Goal: Check status: Check status

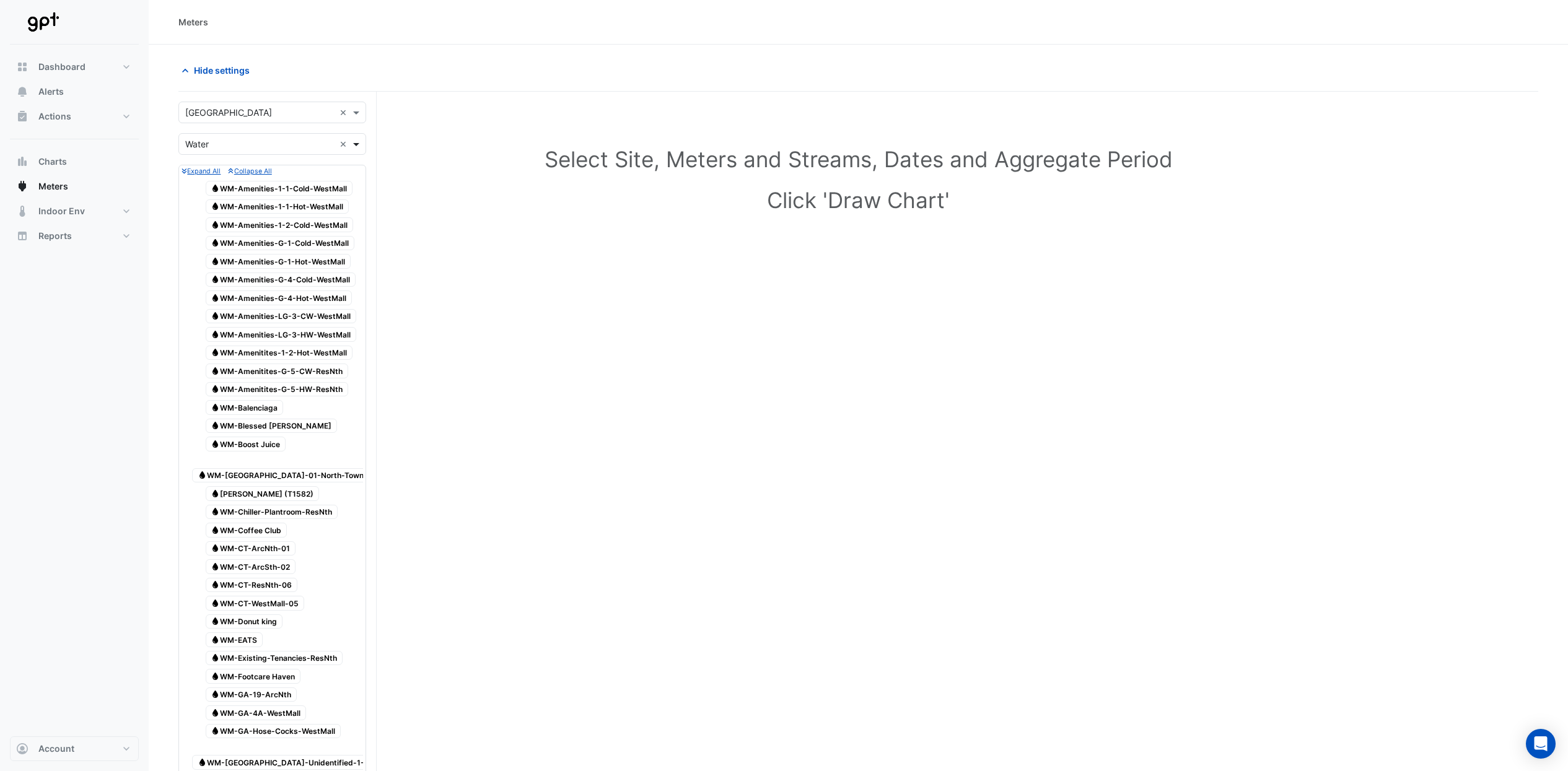
click at [355, 150] on span at bounding box center [358, 144] width 16 height 13
click at [246, 178] on div "Electricity" at bounding box center [272, 171] width 186 height 18
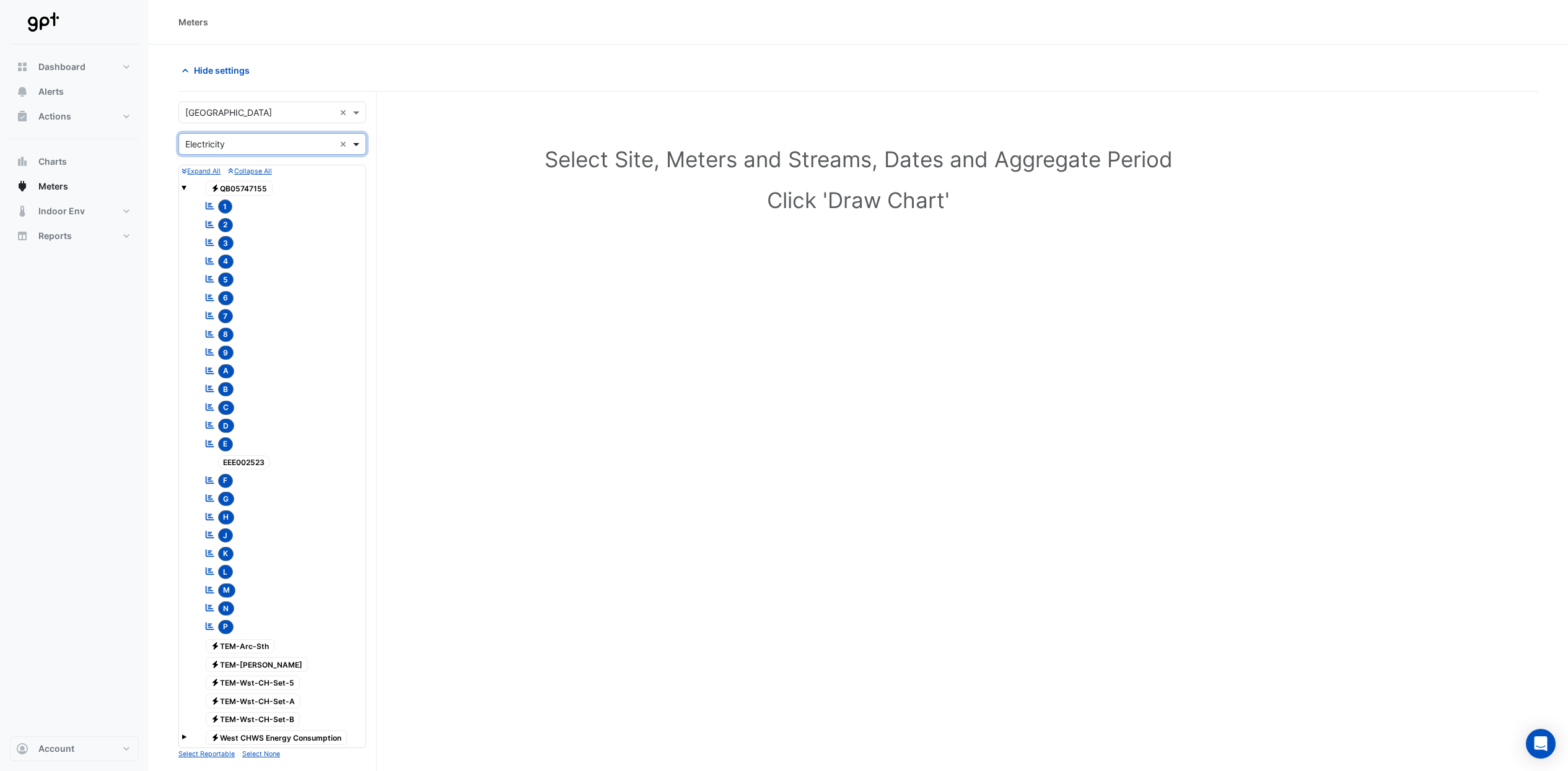
click at [355, 144] on span at bounding box center [358, 144] width 16 height 13
click at [272, 202] on div "Water" at bounding box center [272, 207] width 186 height 18
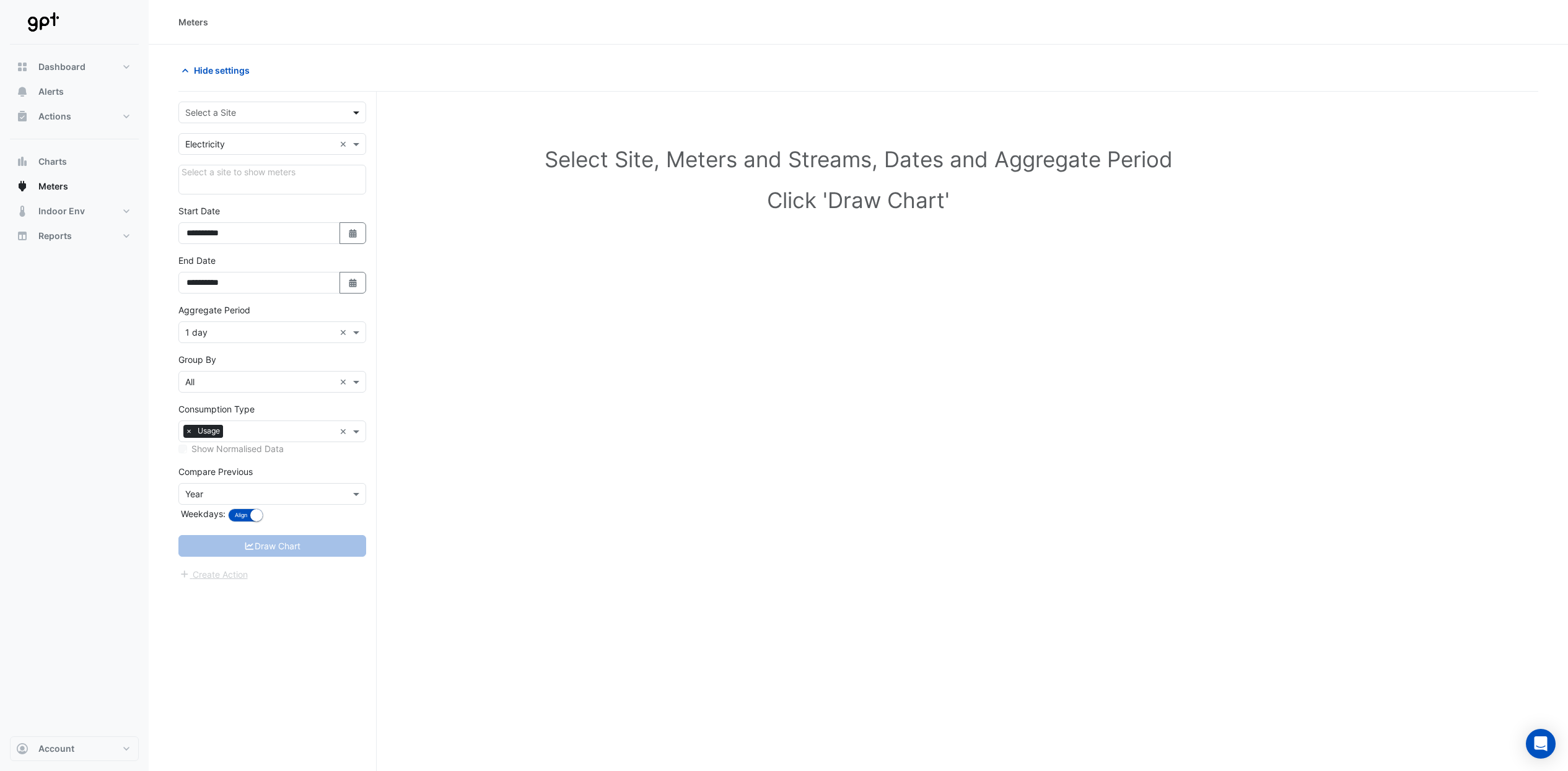
click at [359, 113] on span at bounding box center [358, 112] width 16 height 13
click at [276, 228] on span "[GEOGRAPHIC_DATA]" at bounding box center [232, 224] width 87 height 11
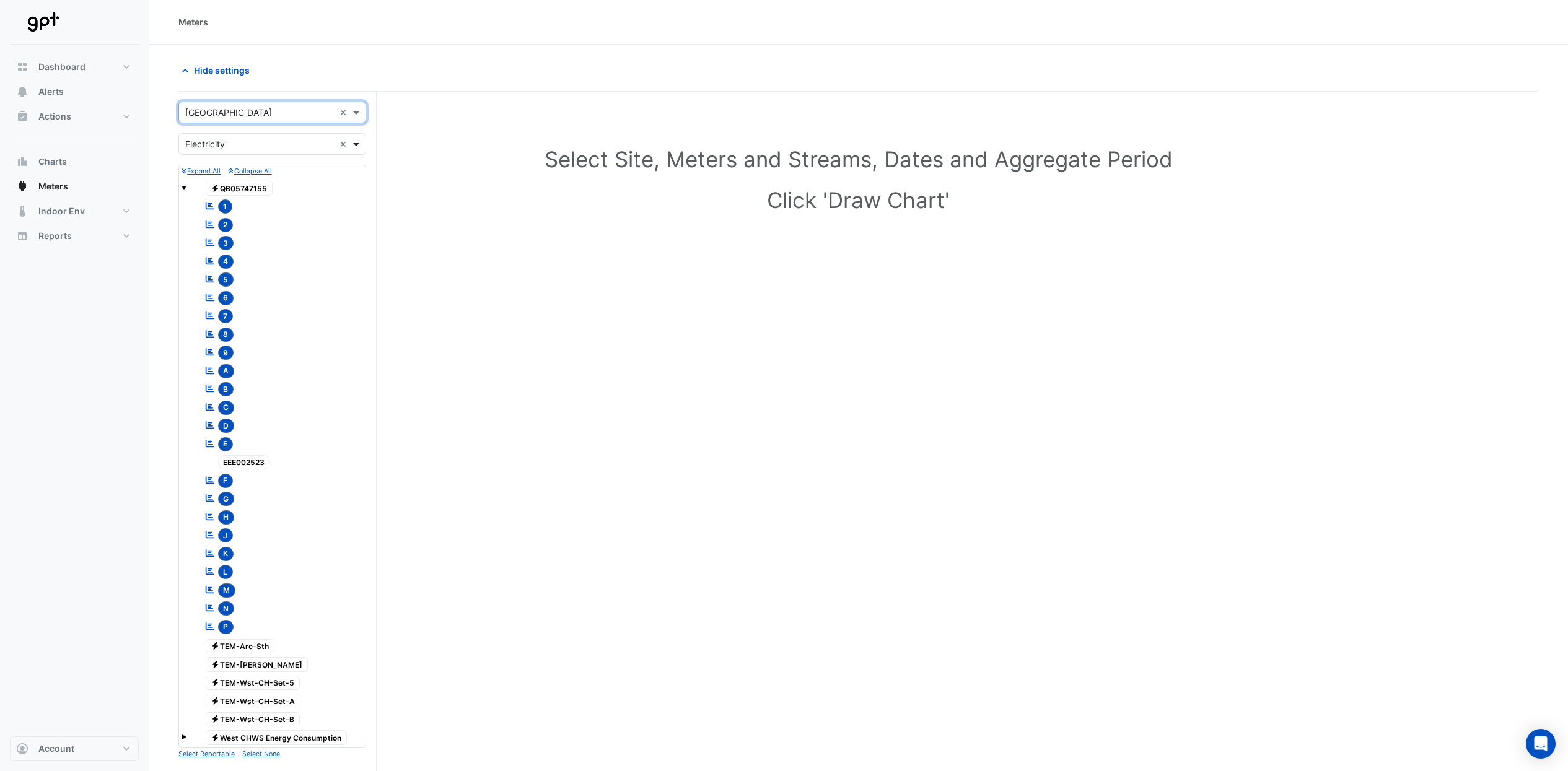
click at [359, 148] on span at bounding box center [358, 144] width 16 height 13
click at [253, 203] on div "Water" at bounding box center [272, 207] width 186 height 18
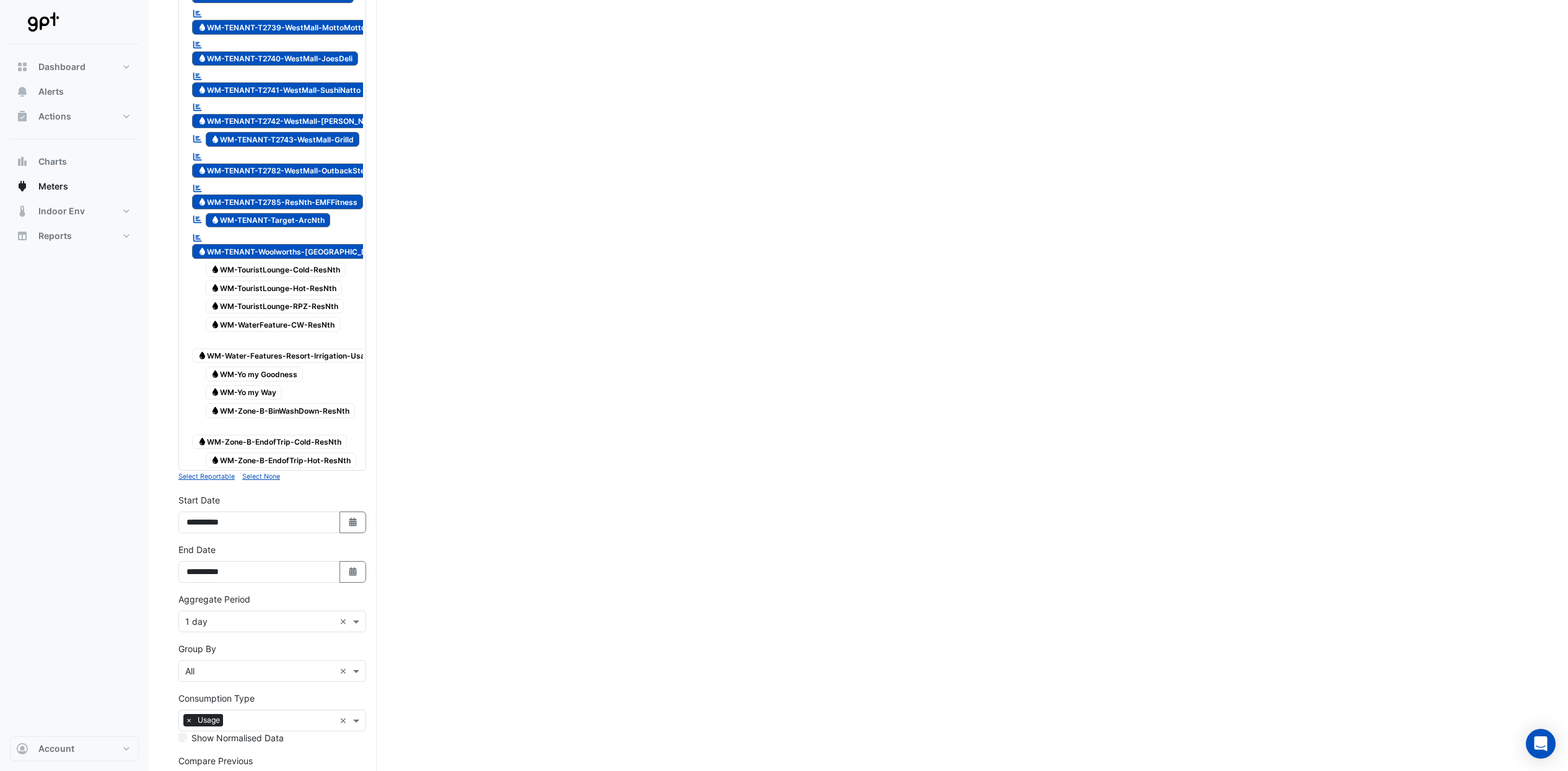
scroll to position [3425, 0]
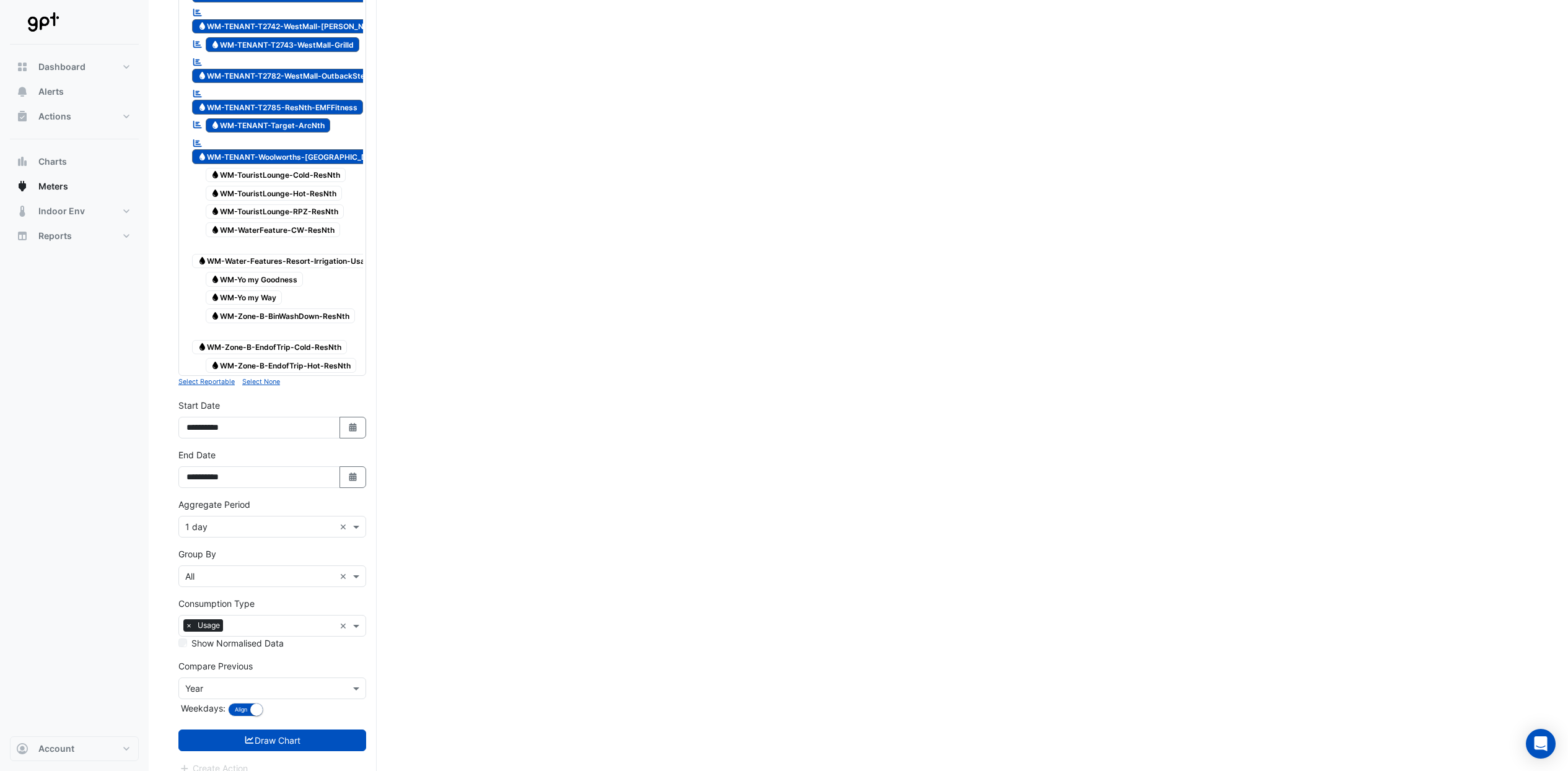
click at [272, 378] on small "Select None" at bounding box center [261, 382] width 38 height 8
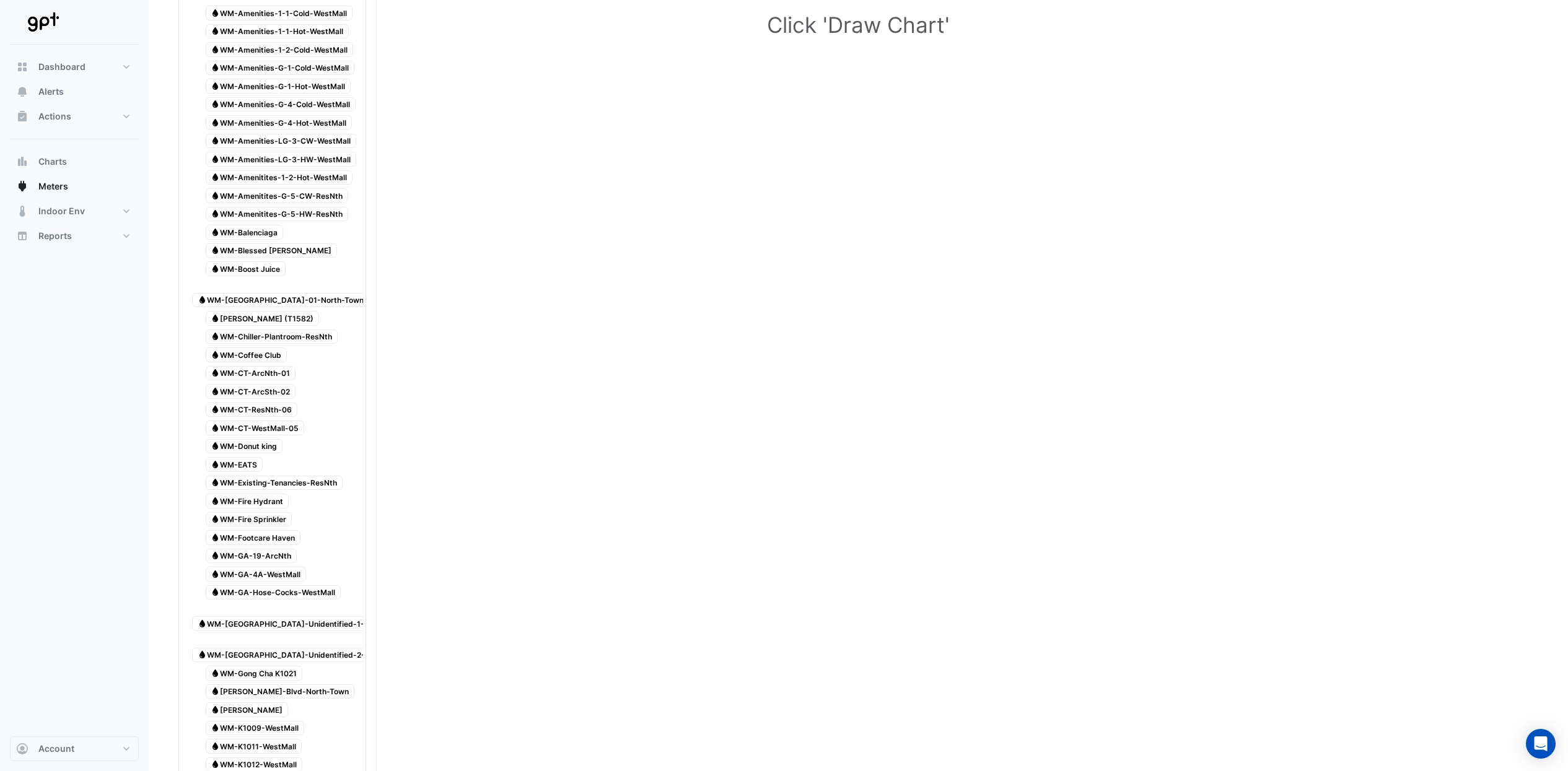
scroll to position [174, 0]
click at [254, 495] on span "Water WM-Fire Hydrant" at bounding box center [248, 502] width 84 height 15
click at [266, 513] on span "Water WM-Fire Sprinkler" at bounding box center [249, 521] width 87 height 15
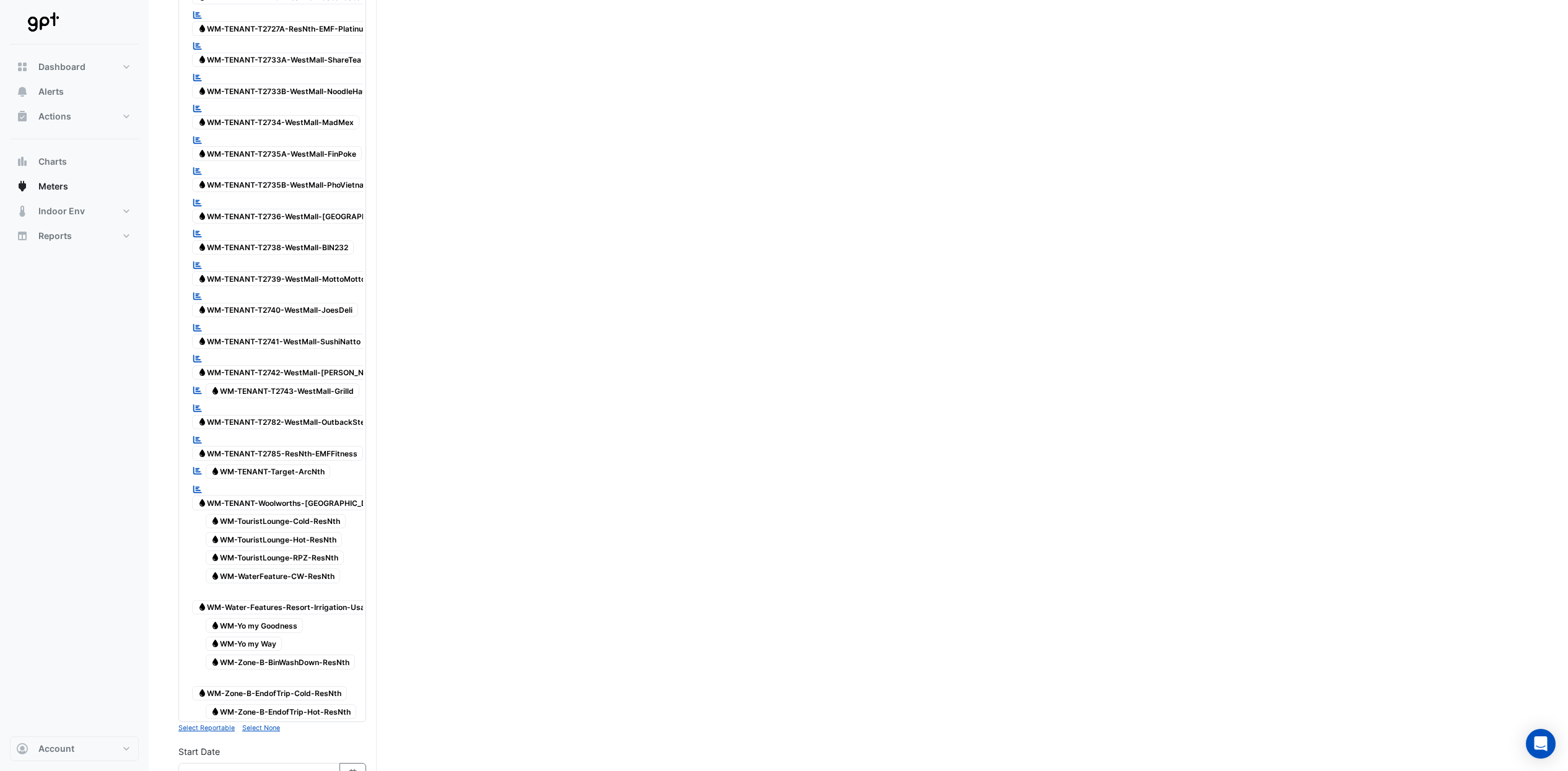
scroll to position [3425, 0]
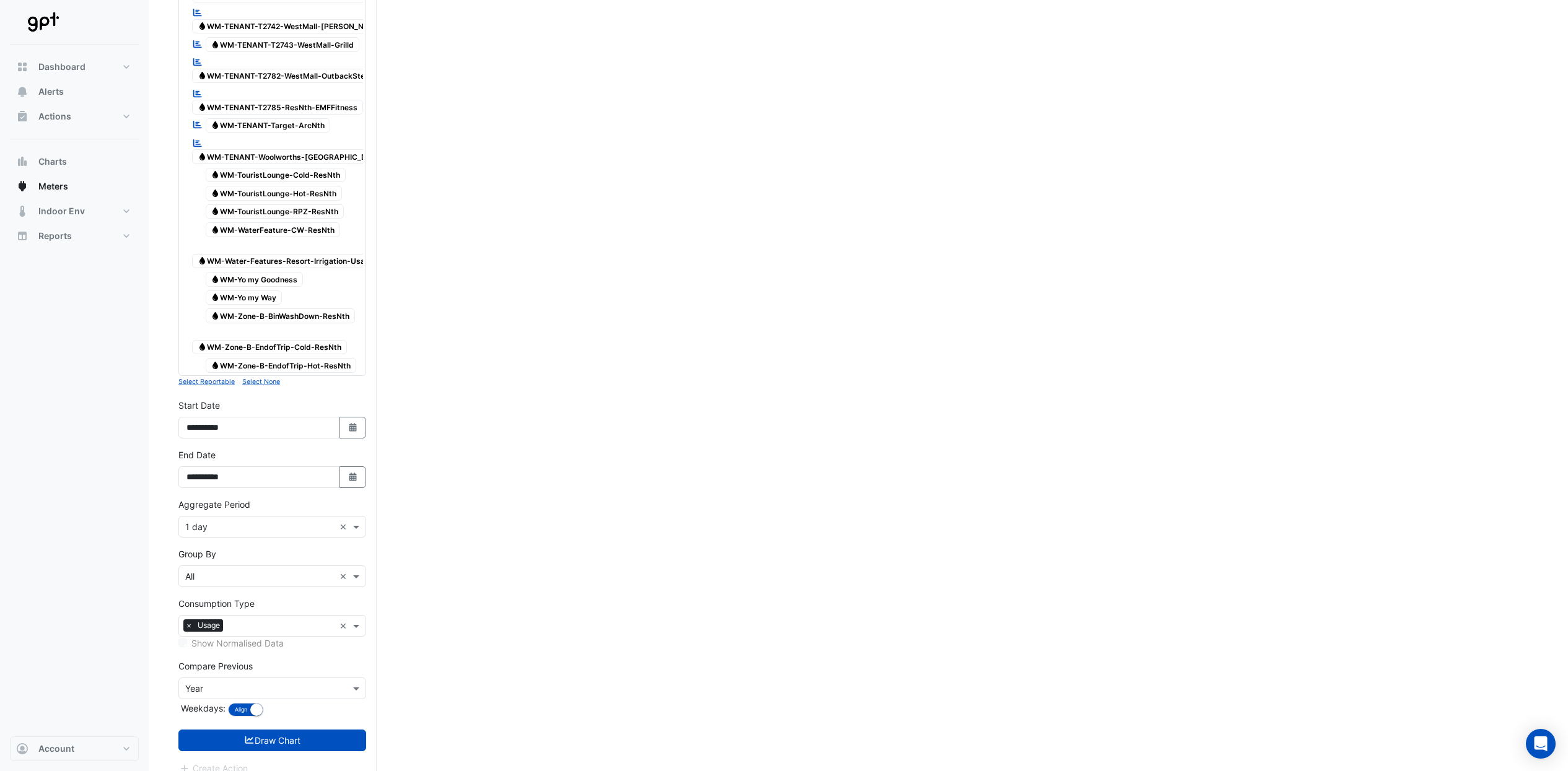
click at [350, 450] on div "**********" at bounding box center [272, 468] width 188 height 39
click at [351, 472] on icon "button" at bounding box center [352, 477] width 7 height 9
click at [250, 297] on select "*** *** *** *** *** ***" at bounding box center [235, 299] width 47 height 19
select select "*"
click at [212, 290] on select "*** *** *** *** *** ***" at bounding box center [235, 299] width 47 height 19
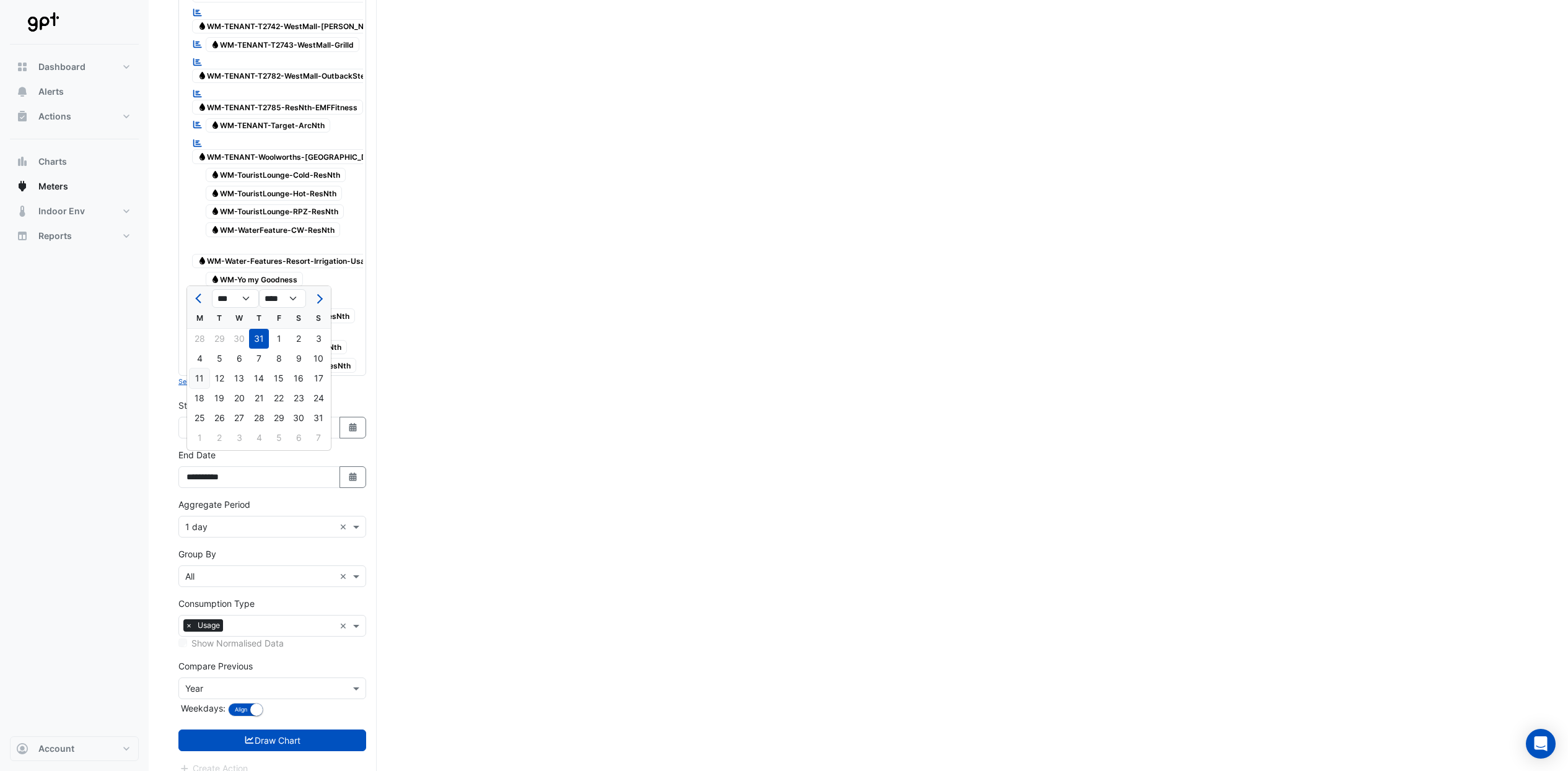
click at [207, 381] on div "11" at bounding box center [199, 378] width 20 height 20
type input "**********"
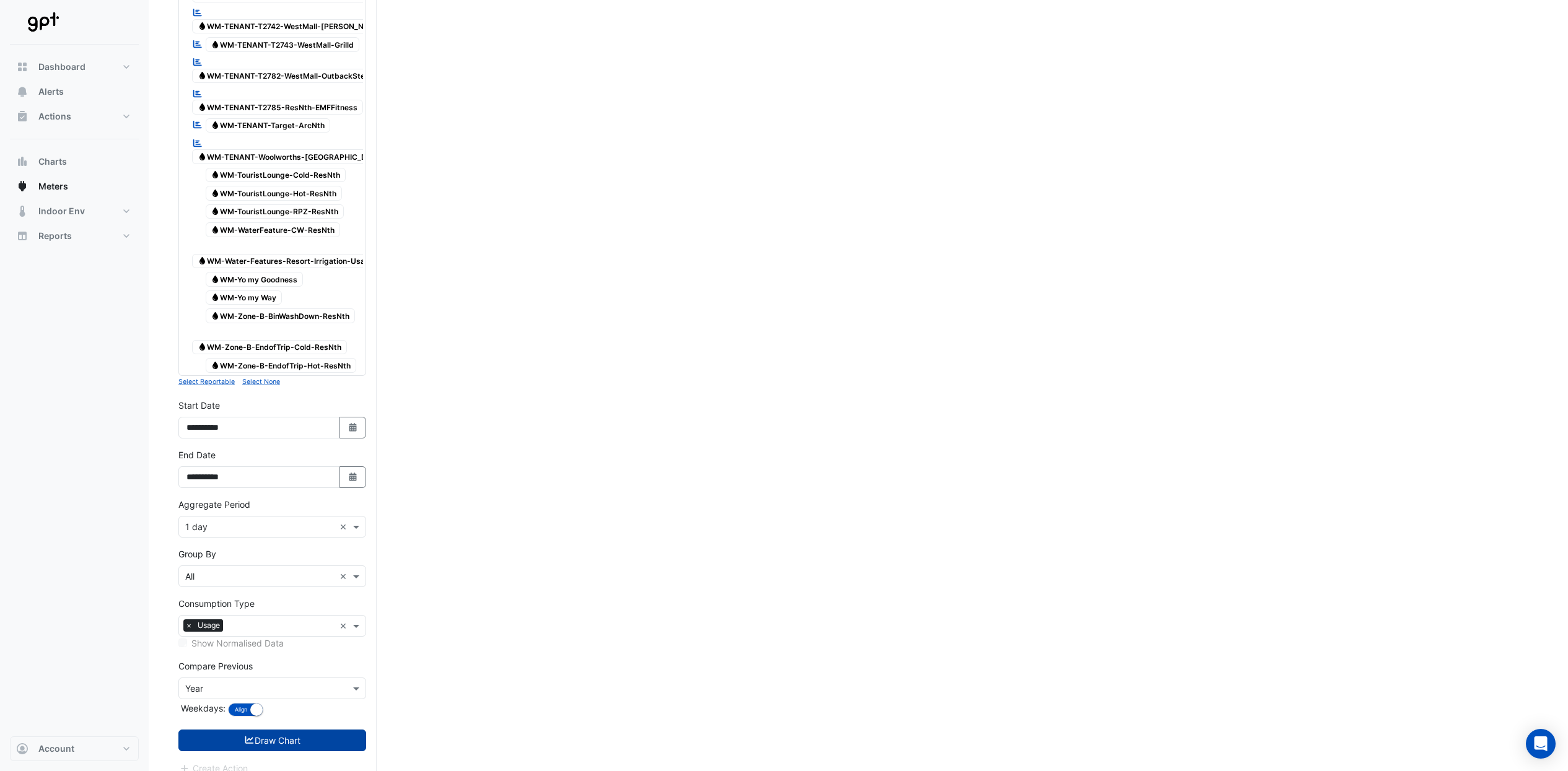
click at [352, 729] on button "Draw Chart" at bounding box center [272, 740] width 188 height 21
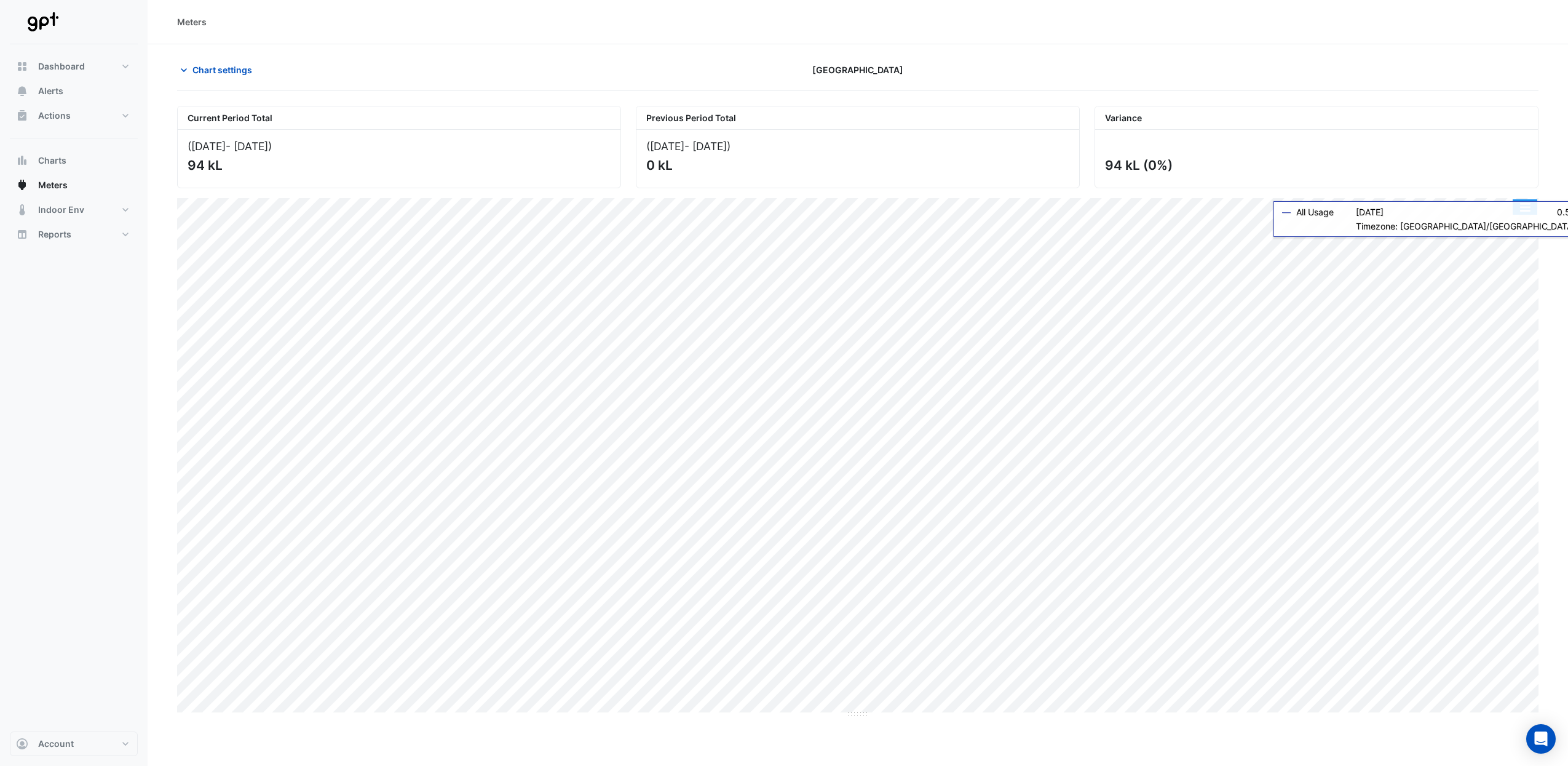
click at [1530, 215] on button "button" at bounding box center [1526, 207] width 24 height 15
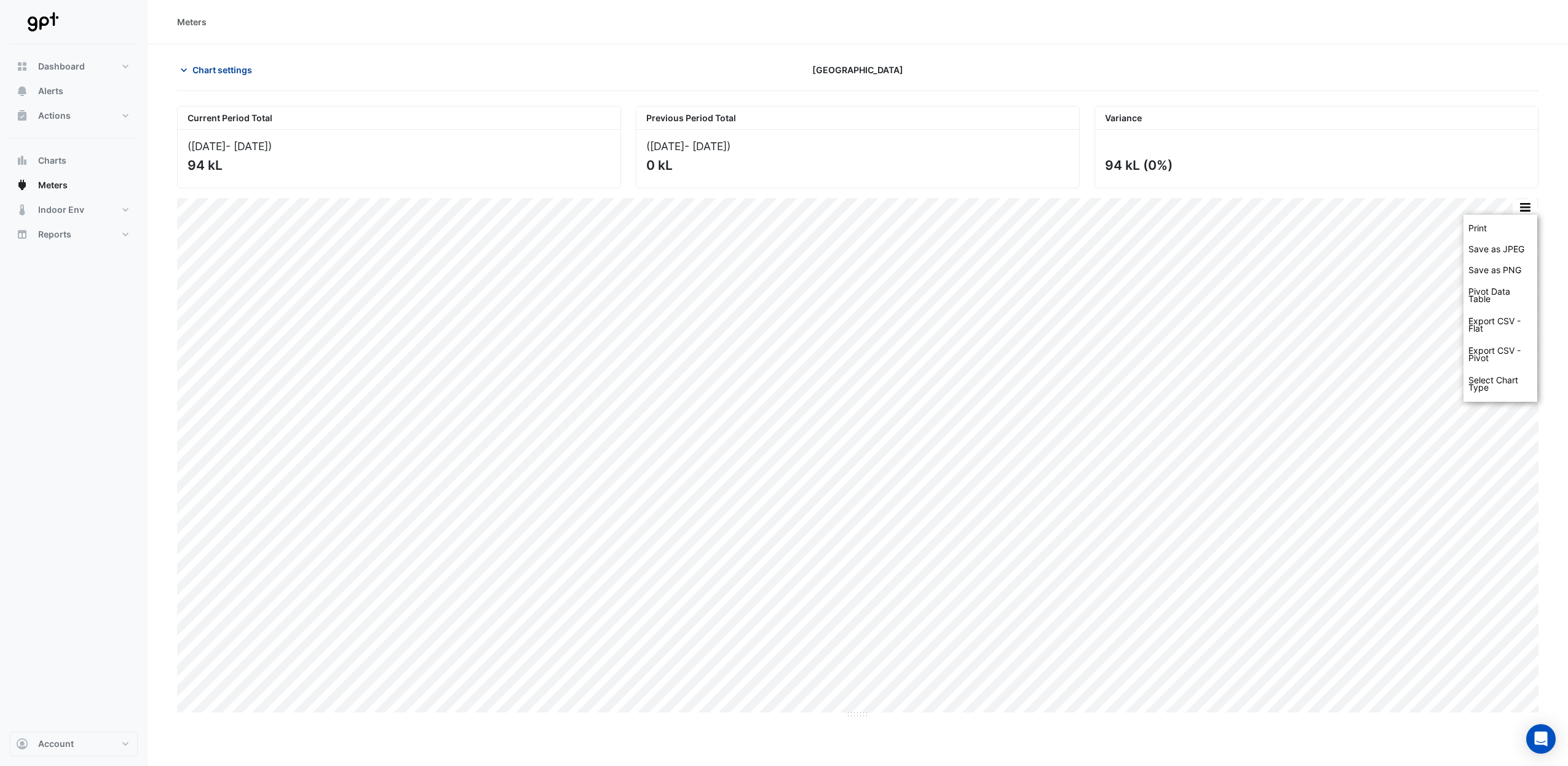
click at [238, 73] on span "Chart settings" at bounding box center [222, 70] width 59 height 13
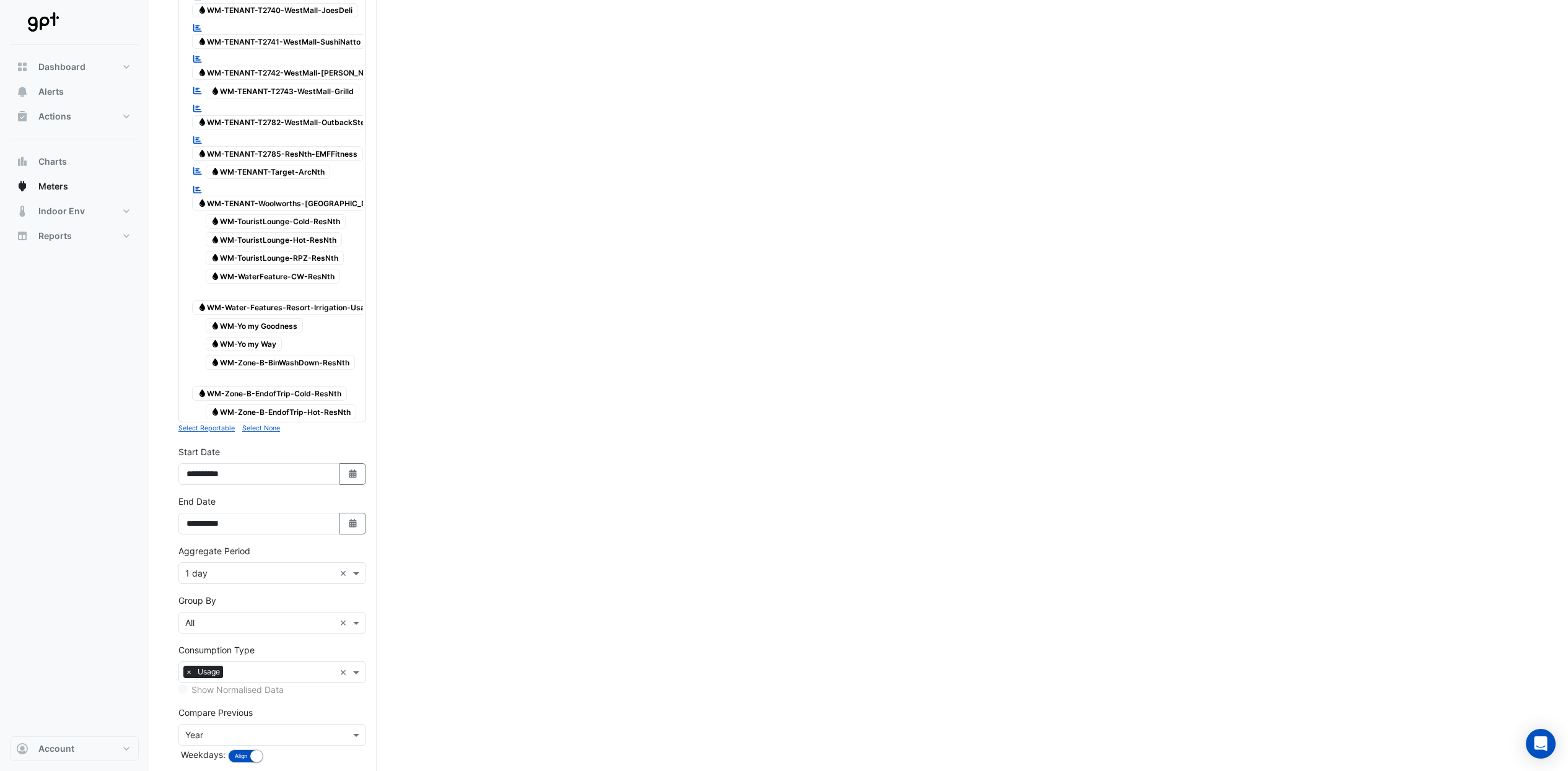
scroll to position [3425, 0]
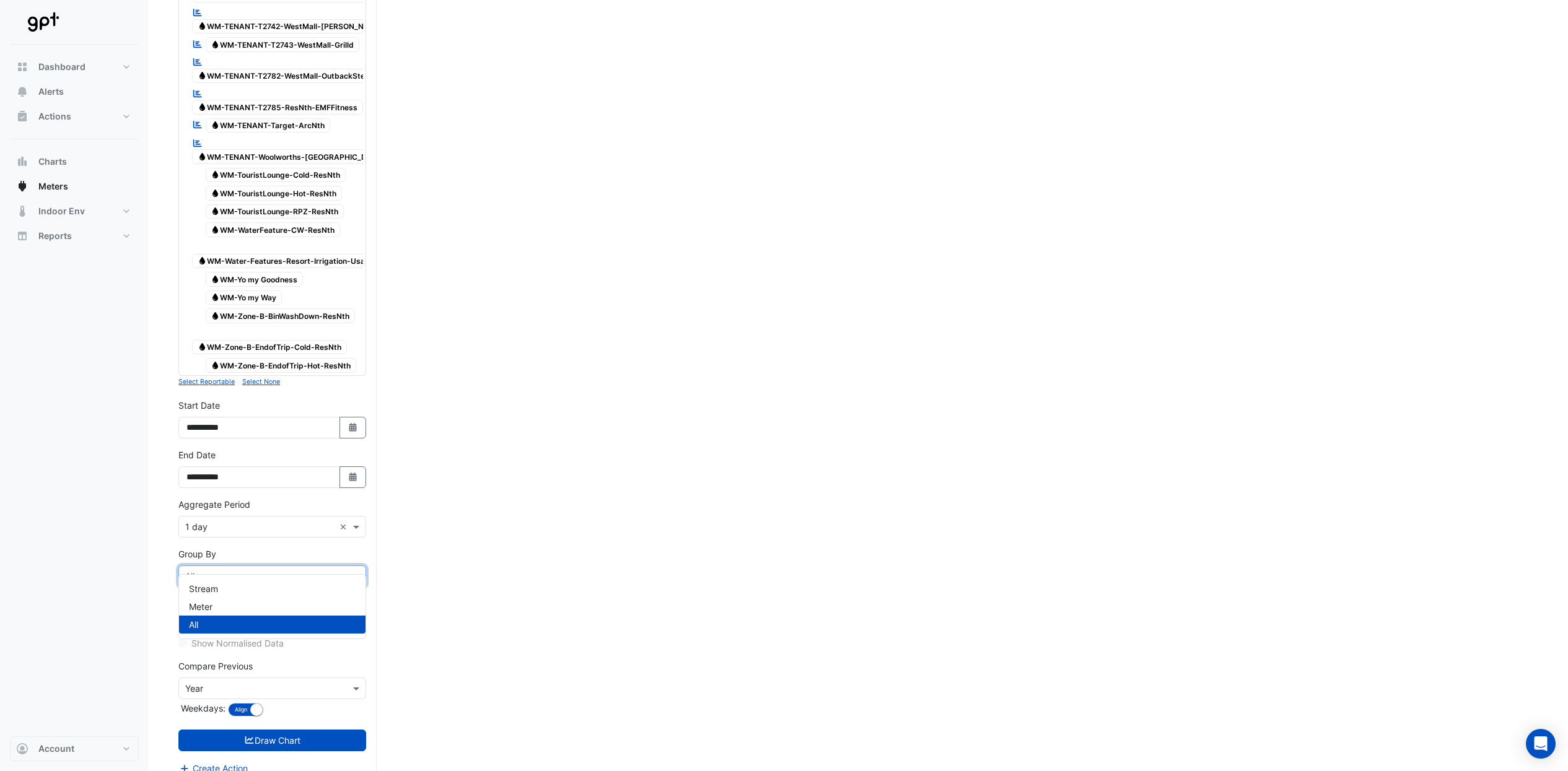
click at [306, 570] on input "text" at bounding box center [260, 577] width 149 height 13
click at [237, 604] on div "Meter" at bounding box center [272, 607] width 186 height 18
click at [319, 729] on button "Draw Chart" at bounding box center [272, 740] width 188 height 21
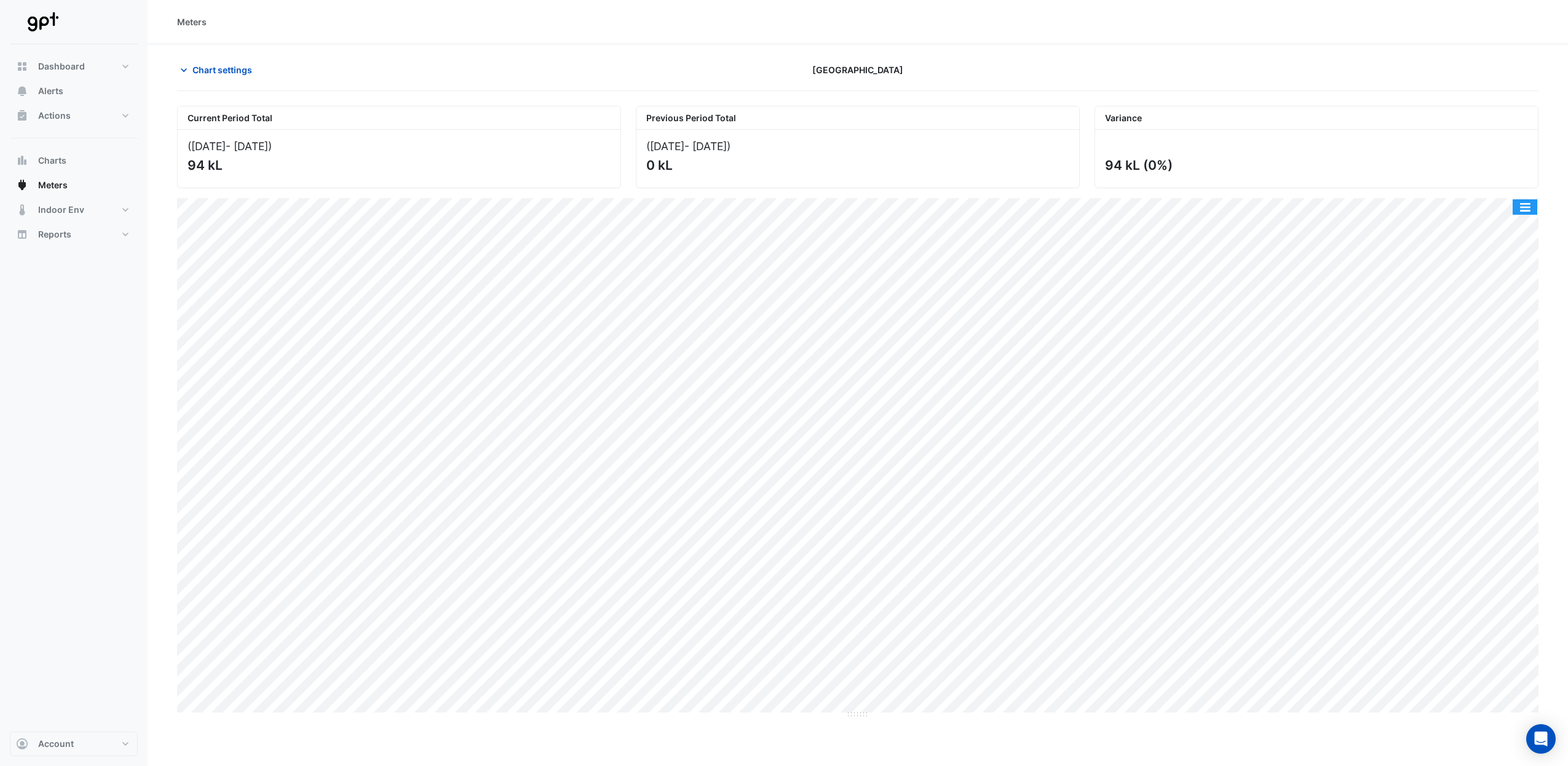
click at [1523, 201] on button "button" at bounding box center [1526, 207] width 24 height 15
click at [1505, 230] on div "Split by Meter" at bounding box center [1500, 228] width 74 height 22
